Goal: Find specific page/section: Find specific page/section

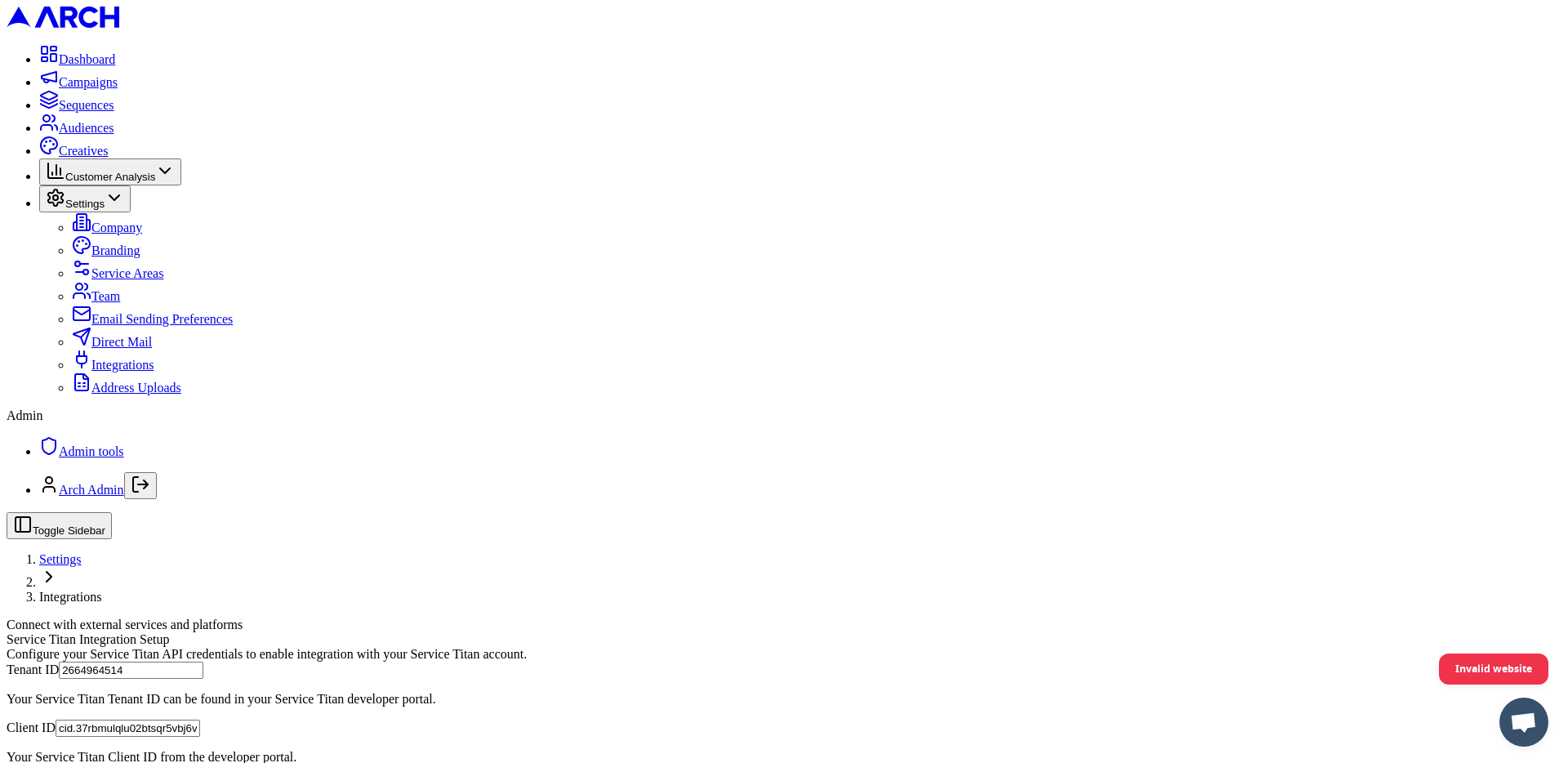
click at [155, 183] on span "Customer Analysis" at bounding box center [110, 177] width 90 height 13
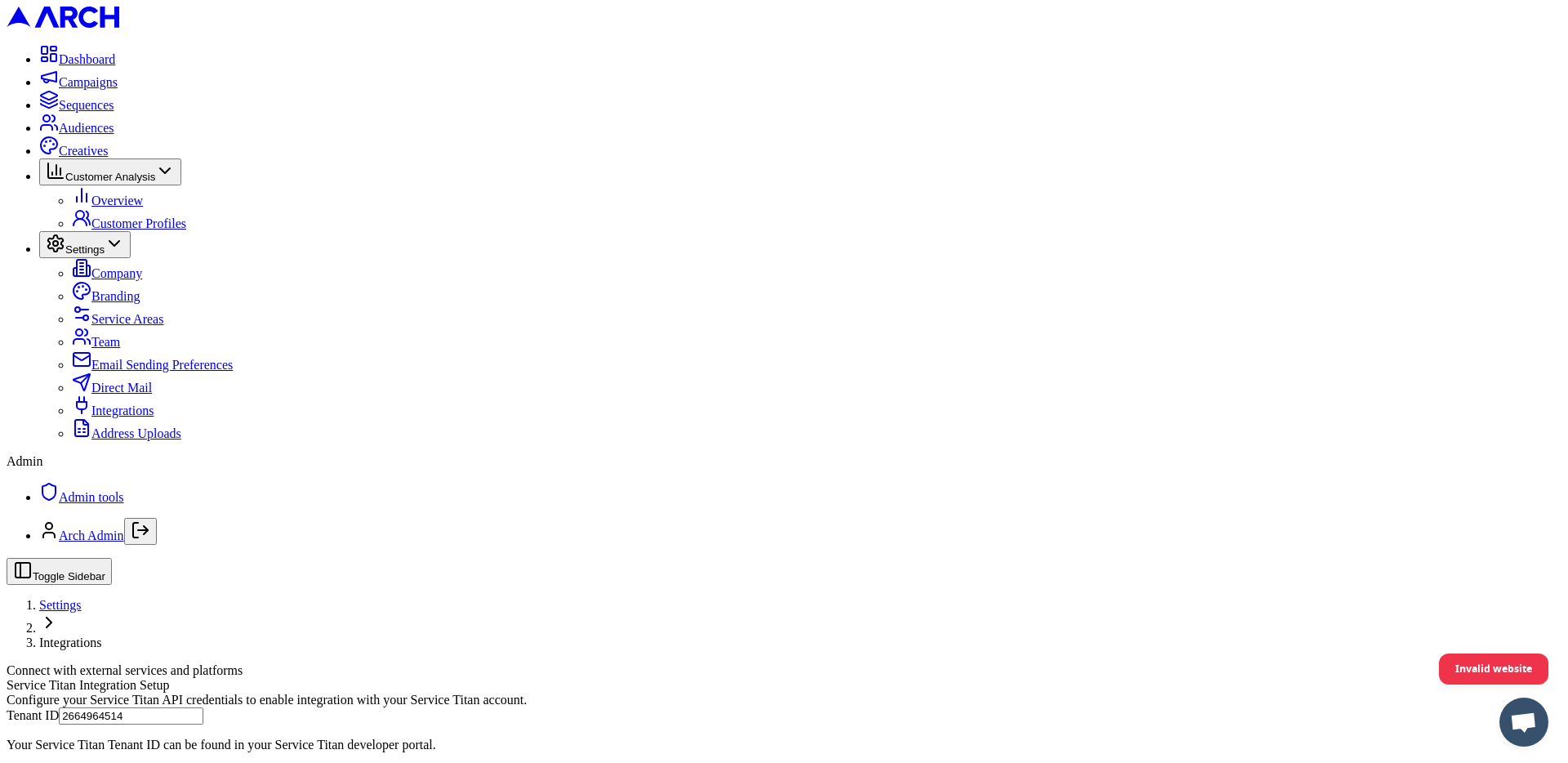
click at [135, 208] on link "Overview" at bounding box center [107, 201] width 71 height 14
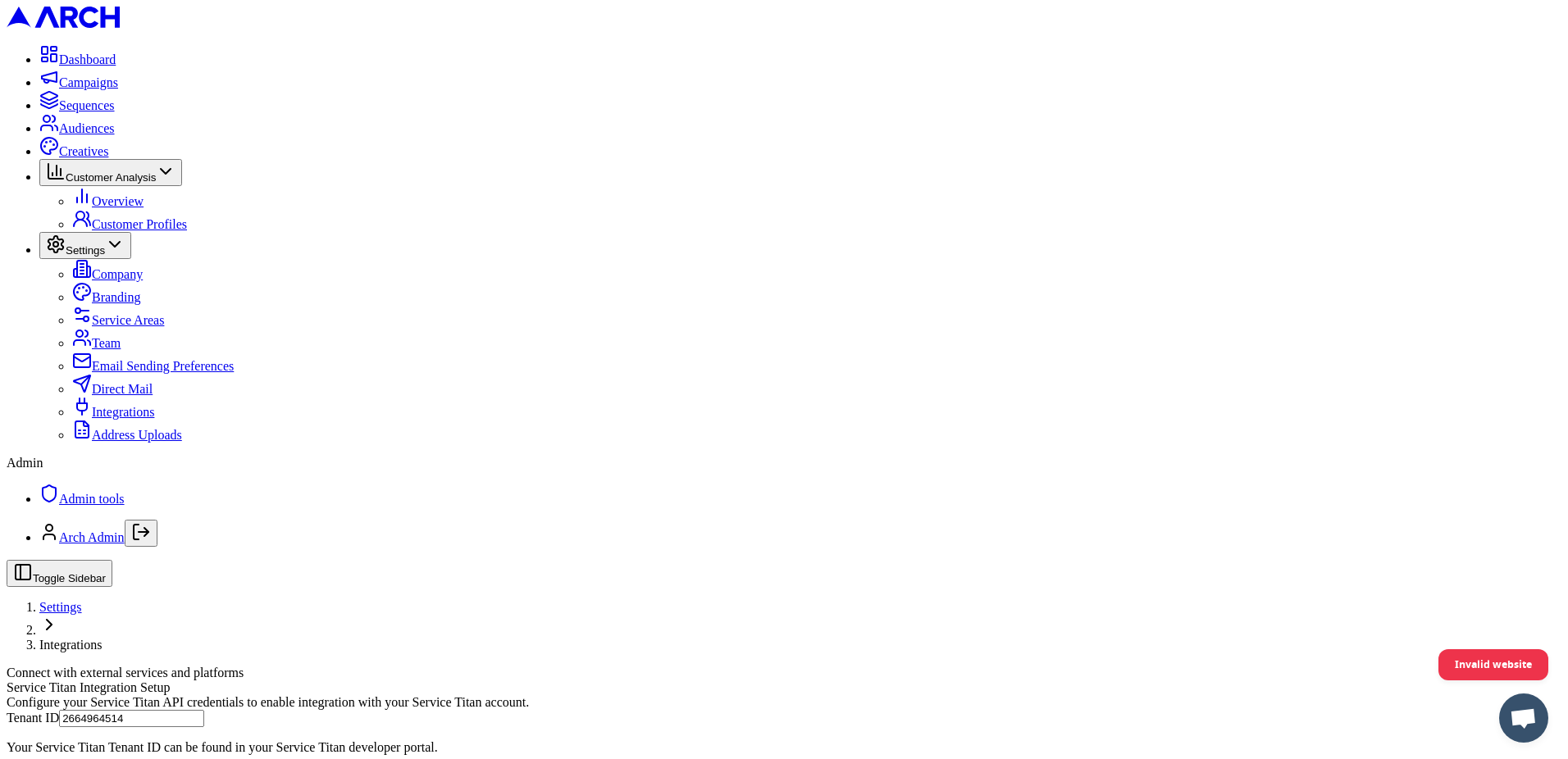
scroll to position [277, 0]
